Goal: Check status: Check status

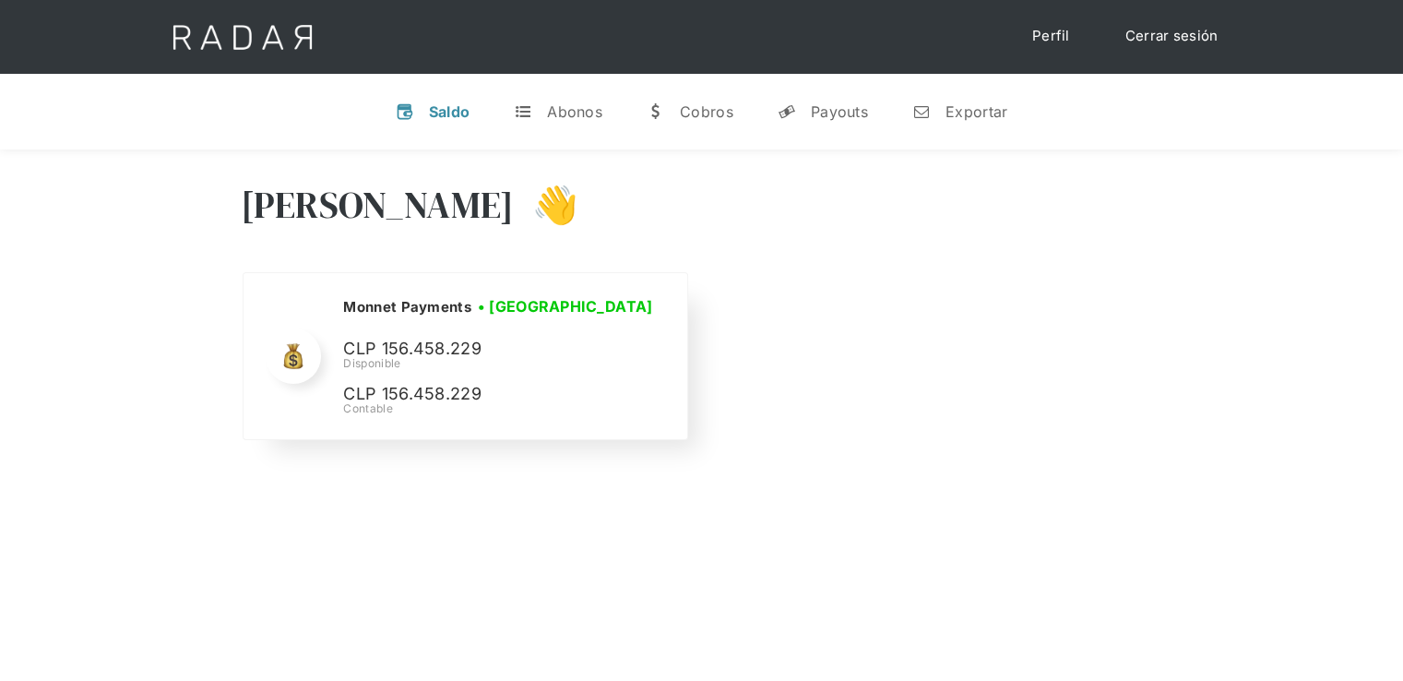
click at [435, 350] on p "CLP 156.458.229" at bounding box center [481, 349] width 277 height 27
copy p "156.458.229"
drag, startPoint x: 1164, startPoint y: 40, endPoint x: 1181, endPoint y: 4, distance: 40.0
click at [1165, 40] on link "Cerrar sesión" at bounding box center [1172, 36] width 130 height 36
